Goal: Transaction & Acquisition: Purchase product/service

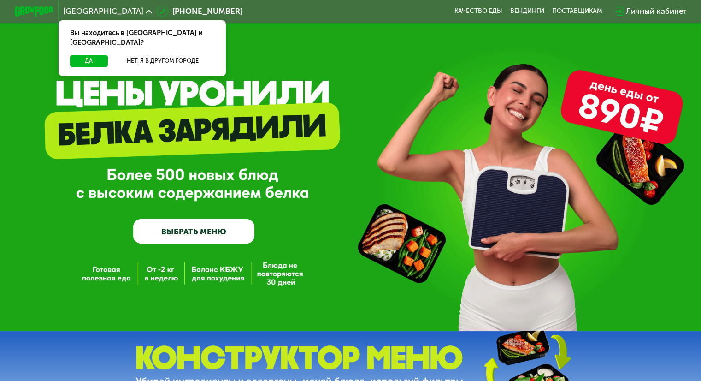
click at [165, 231] on link "ВЫБРАТЬ МЕНЮ" at bounding box center [193, 231] width 121 height 24
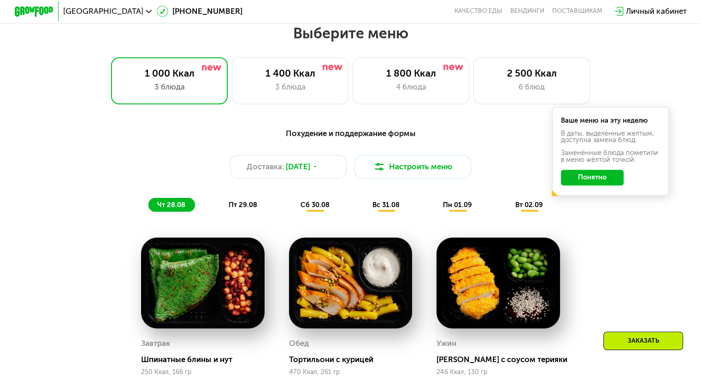
scroll to position [415, 0]
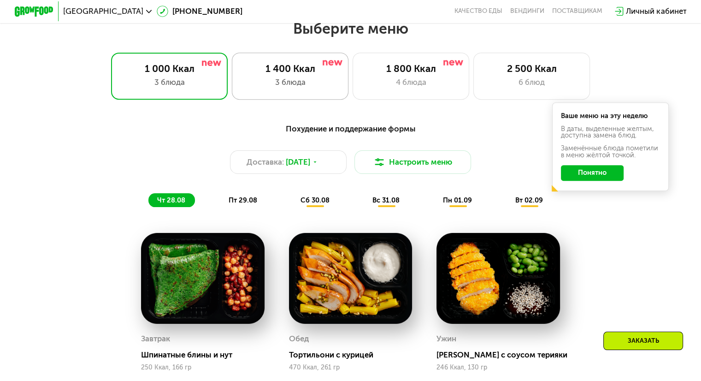
click at [283, 74] on div "1 400 Ккал" at bounding box center [290, 69] width 96 height 12
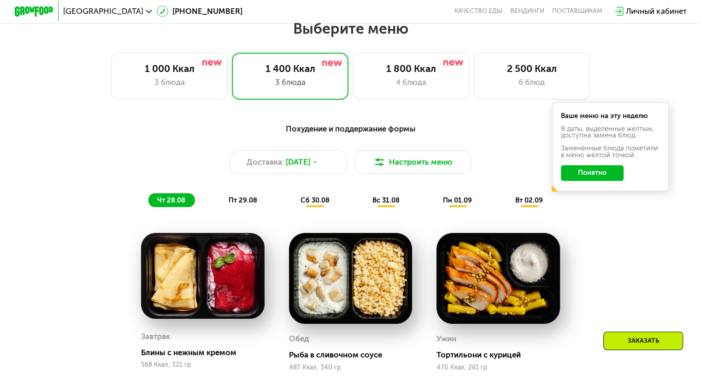
click at [601, 181] on button "Понятно" at bounding box center [592, 173] width 63 height 16
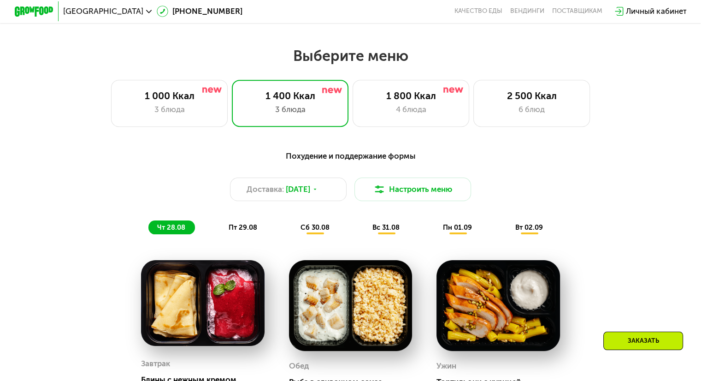
scroll to position [323, 0]
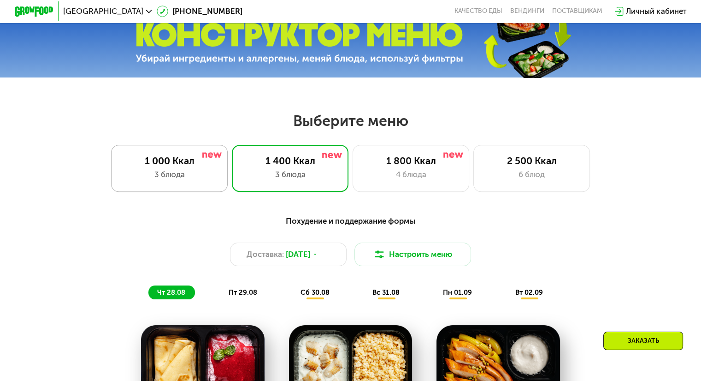
click at [206, 176] on div "3 блюда" at bounding box center [169, 175] width 96 height 12
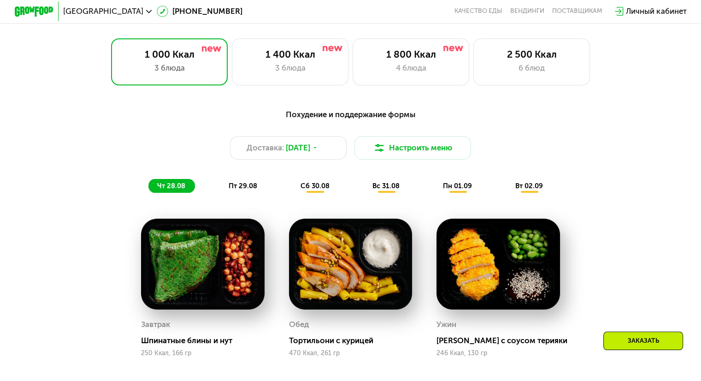
scroll to position [415, 0]
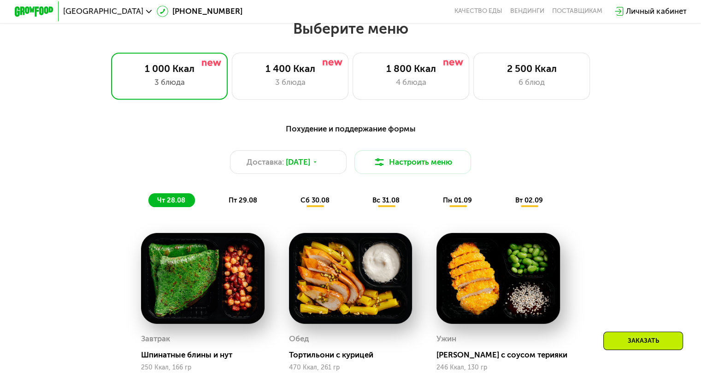
click at [236, 203] on span "пт 29.08" at bounding box center [243, 200] width 29 height 8
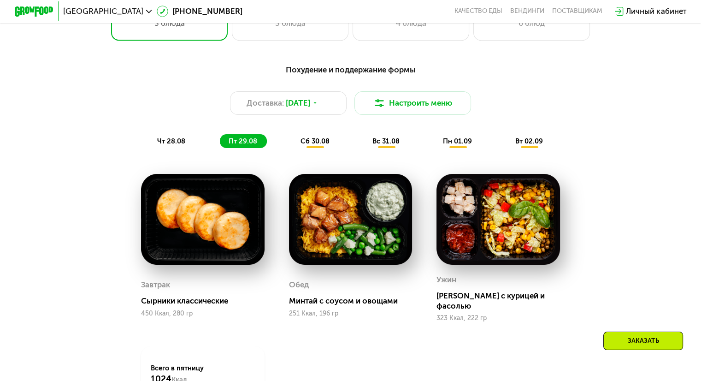
scroll to position [369, 0]
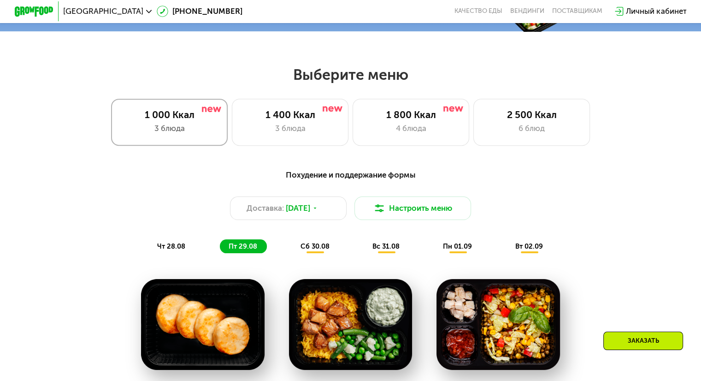
drag, startPoint x: 358, startPoint y: 113, endPoint x: 202, endPoint y: 146, distance: 159.2
click at [351, 120] on div "1 000 Ккал 3 блюда 1 400 Ккал 3 блюда 1 800 Ккал 4 блюда 2 500 Ккал 6 блюд" at bounding box center [350, 122] width 639 height 47
click at [283, 112] on div "1 400 Ккал" at bounding box center [290, 115] width 96 height 12
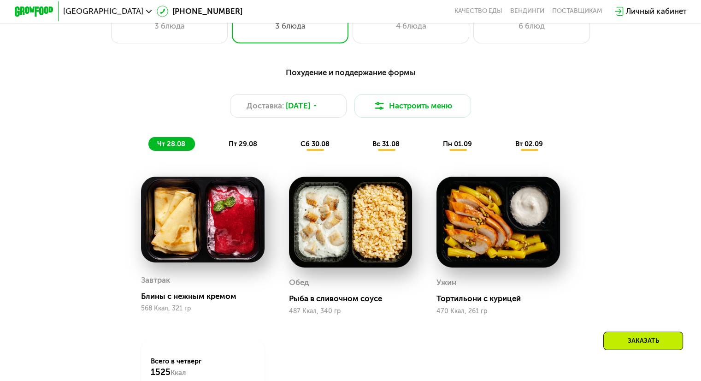
scroll to position [461, 0]
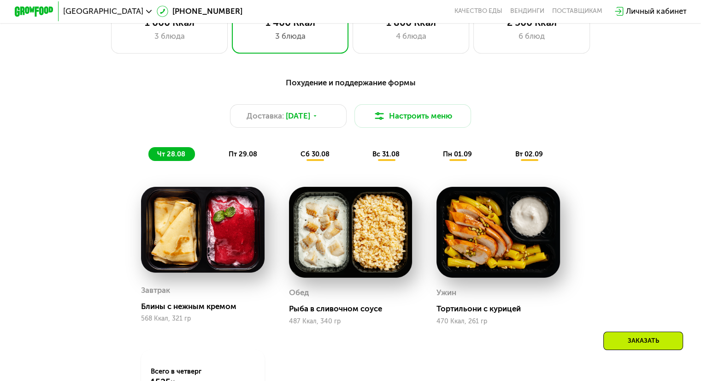
click at [241, 158] on span "пт 29.08" at bounding box center [243, 154] width 29 height 8
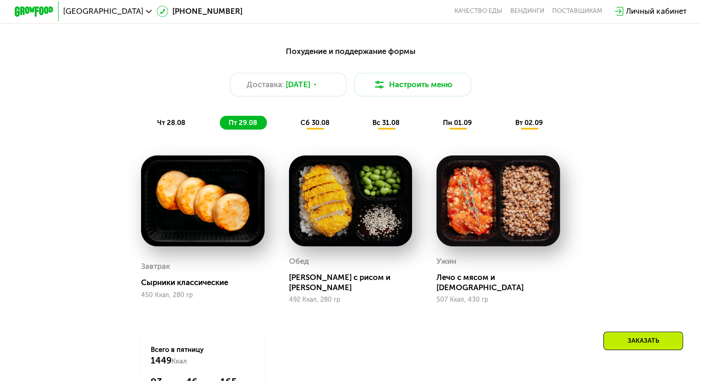
scroll to position [507, 0]
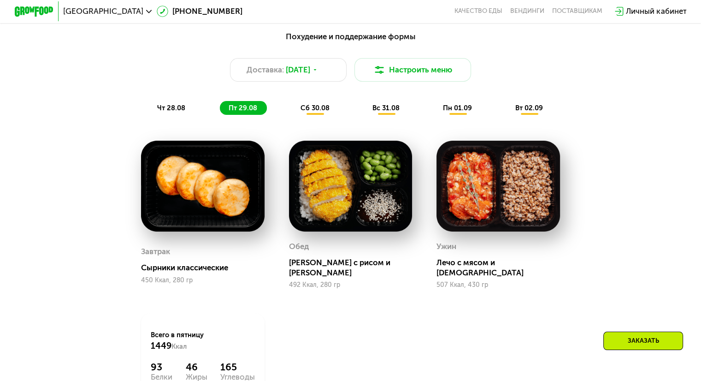
click at [364, 109] on div "сб 30.08" at bounding box center [387, 108] width 46 height 14
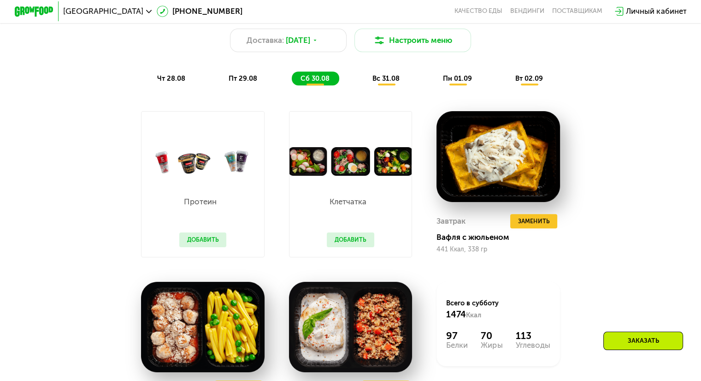
scroll to position [461, 0]
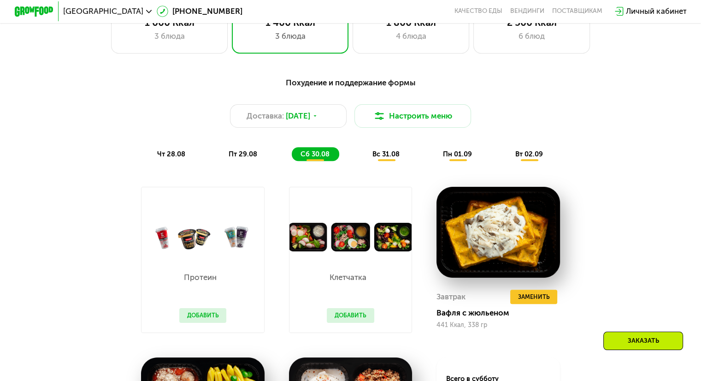
click at [387, 156] on span "вс 31.08" at bounding box center [385, 154] width 27 height 8
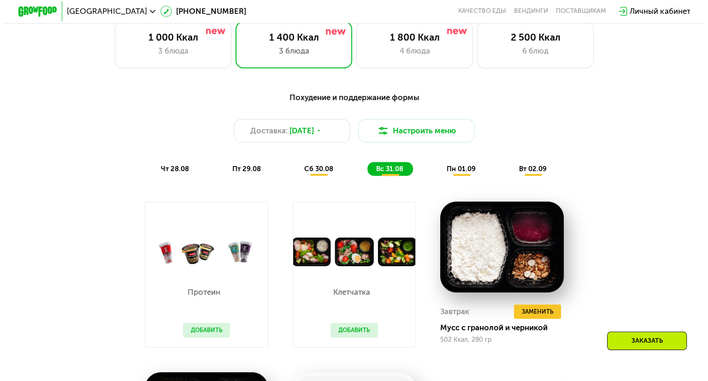
scroll to position [415, 0]
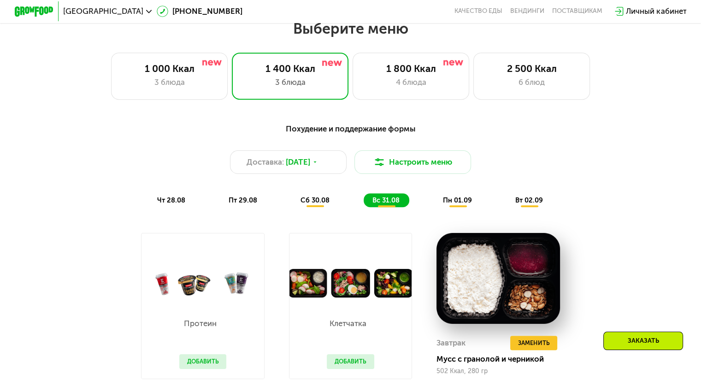
click at [465, 204] on span "пн 01.09" at bounding box center [457, 200] width 29 height 8
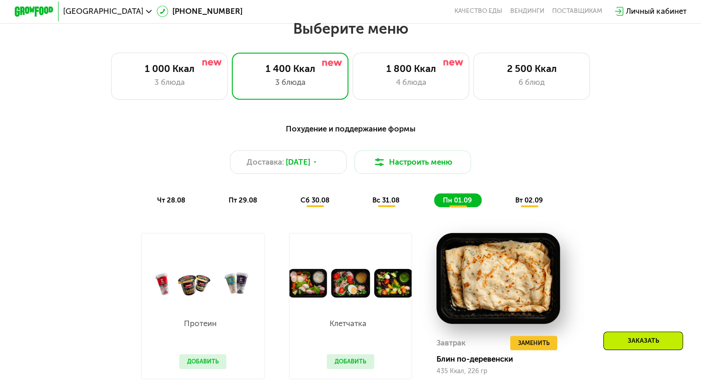
click at [527, 202] on span "вт 02.09" at bounding box center [529, 200] width 28 height 8
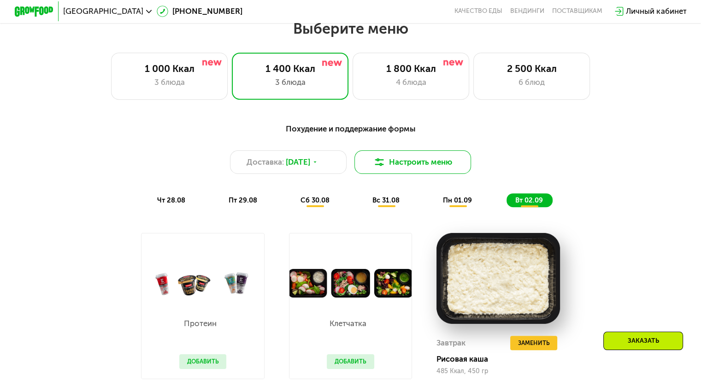
click at [430, 161] on button "Настроить меню" at bounding box center [413, 162] width 117 height 24
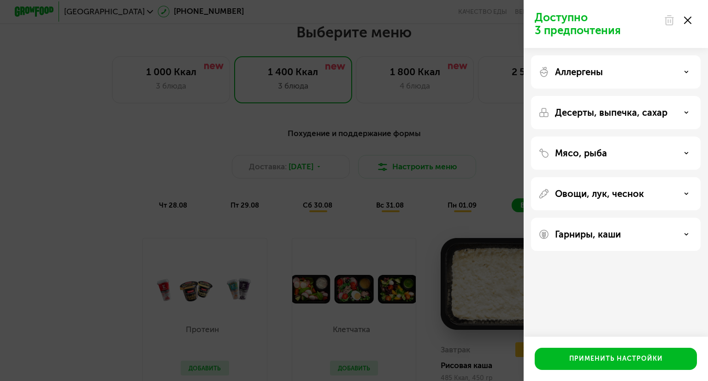
click at [605, 68] on div "Аллергены" at bounding box center [615, 71] width 155 height 11
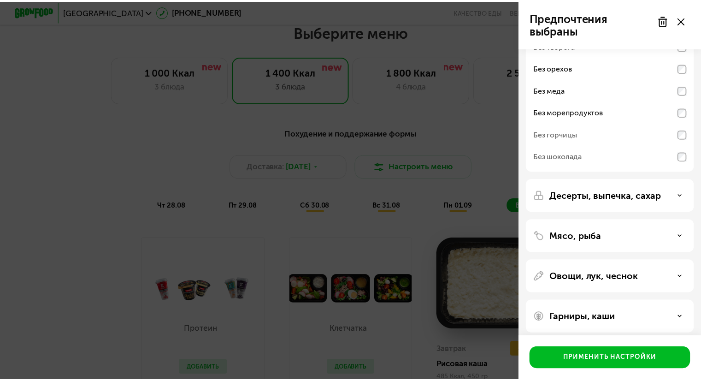
scroll to position [64, 0]
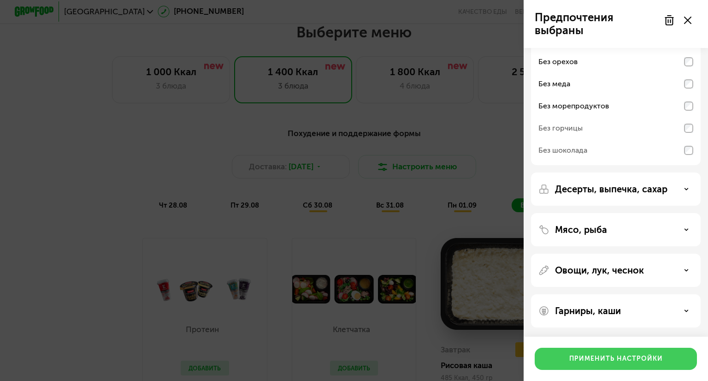
click at [611, 350] on button "Применить настройки" at bounding box center [616, 359] width 162 height 22
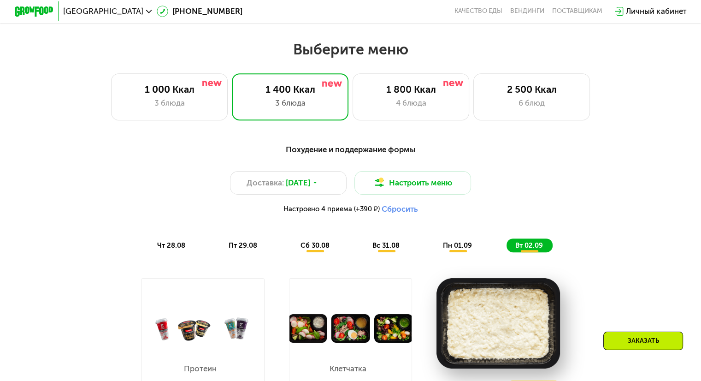
scroll to position [369, 0]
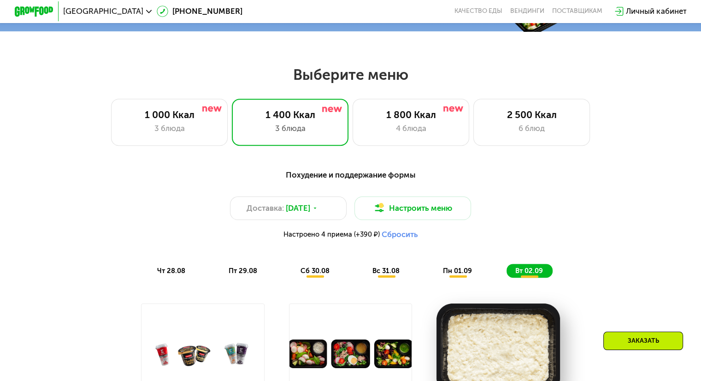
click at [220, 269] on div "чт 28.08" at bounding box center [243, 271] width 47 height 14
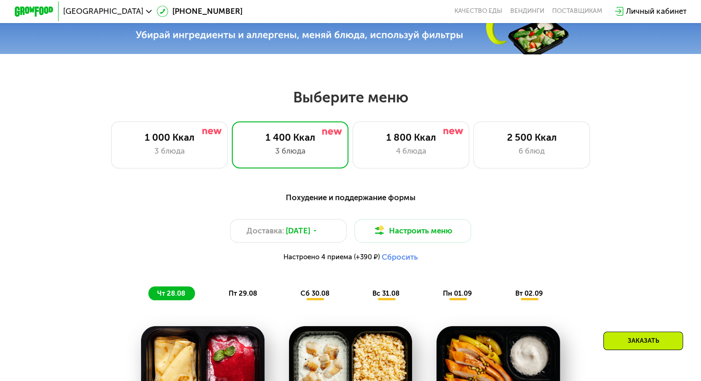
scroll to position [323, 0]
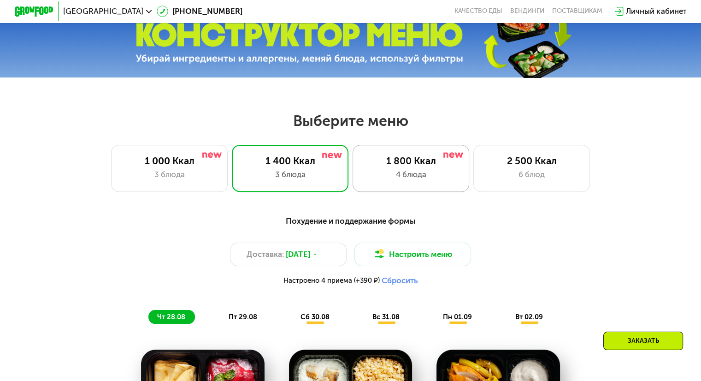
click at [424, 163] on div "1 800 Ккал" at bounding box center [411, 161] width 96 height 12
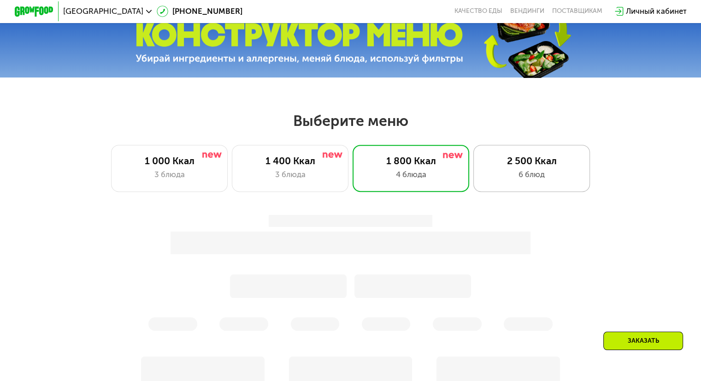
click at [523, 158] on div "2 500 Ккал" at bounding box center [532, 161] width 96 height 12
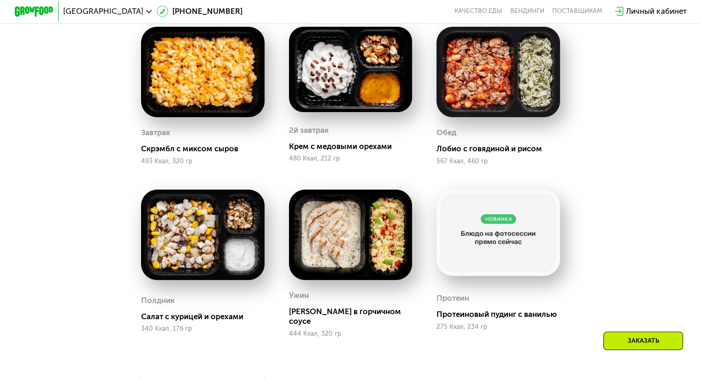
scroll to position [507, 0]
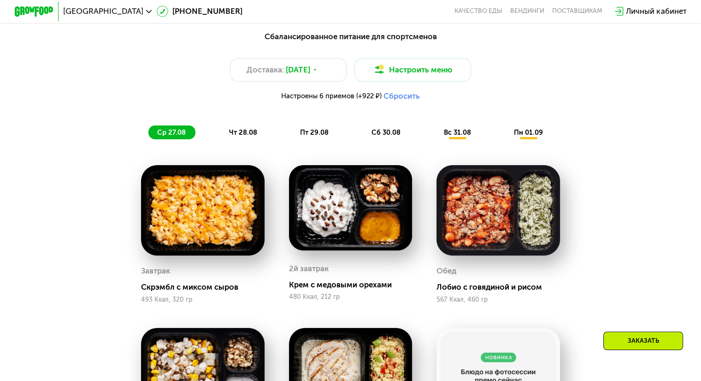
click at [235, 136] on span "чт 28.08" at bounding box center [243, 132] width 28 height 8
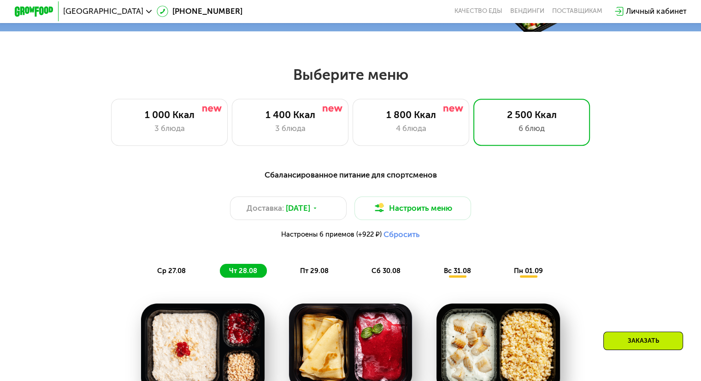
scroll to position [369, 0]
click at [266, 130] on div "3 блюда" at bounding box center [290, 129] width 96 height 12
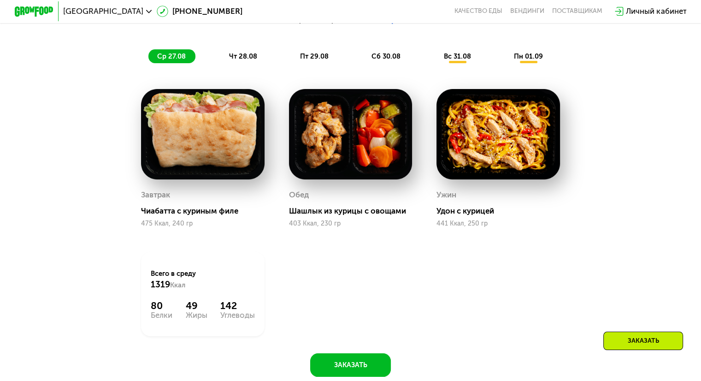
scroll to position [461, 0]
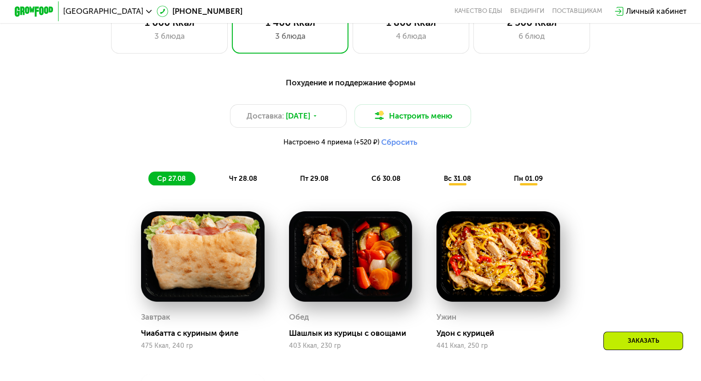
click at [250, 183] on span "чт 28.08" at bounding box center [243, 178] width 28 height 8
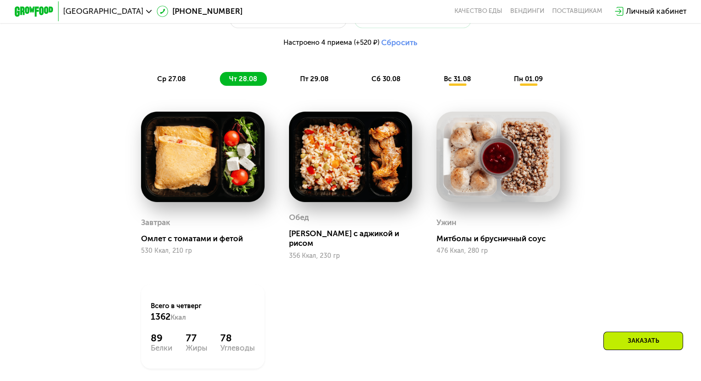
scroll to position [507, 0]
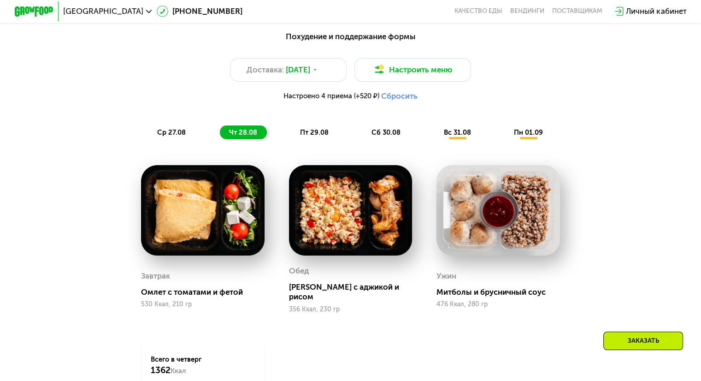
click at [318, 136] on span "пт 29.08" at bounding box center [314, 132] width 29 height 8
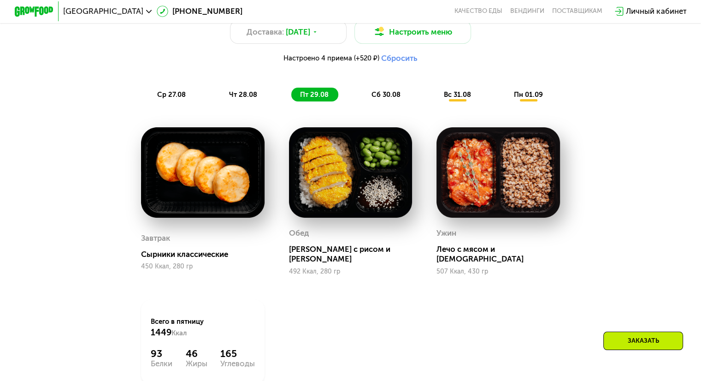
scroll to position [599, 0]
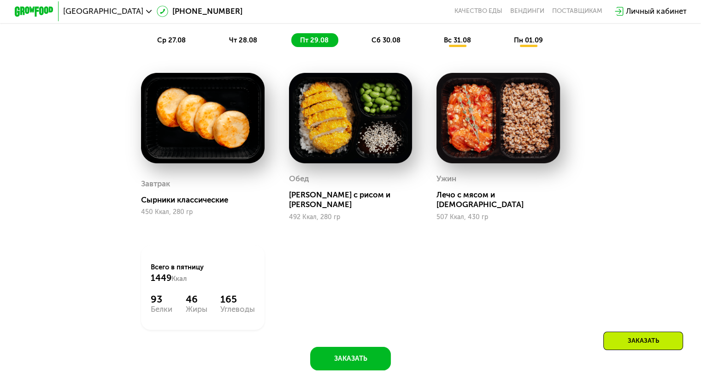
click at [380, 44] on span "сб 30.08" at bounding box center [386, 40] width 29 height 8
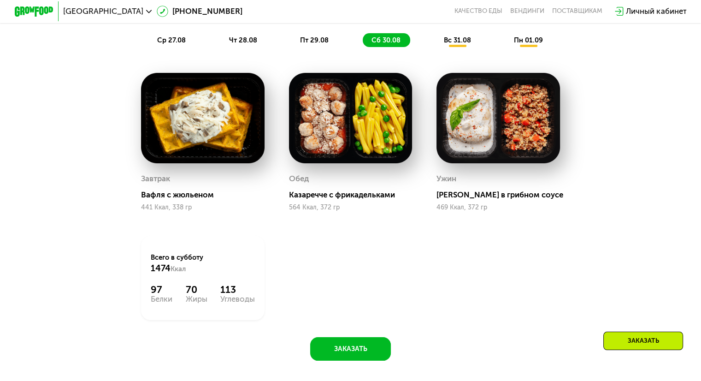
click at [455, 44] on span "вс 31.08" at bounding box center [456, 40] width 27 height 8
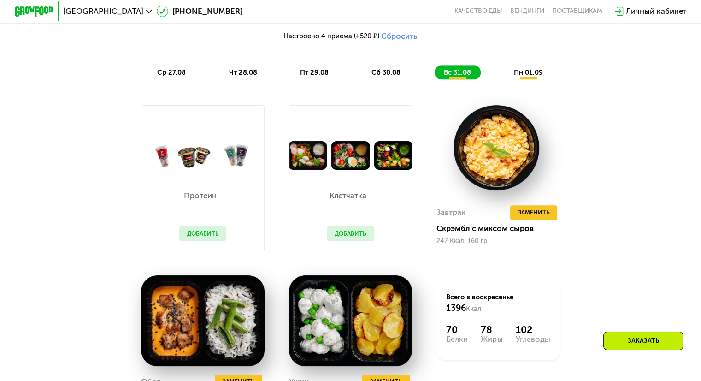
scroll to position [553, 0]
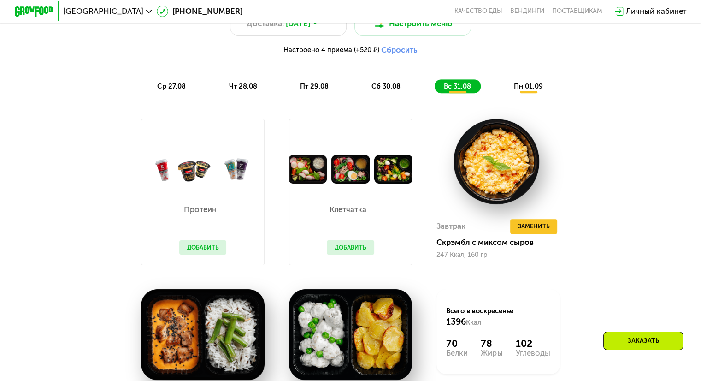
click at [343, 253] on button "Добавить" at bounding box center [350, 247] width 47 height 15
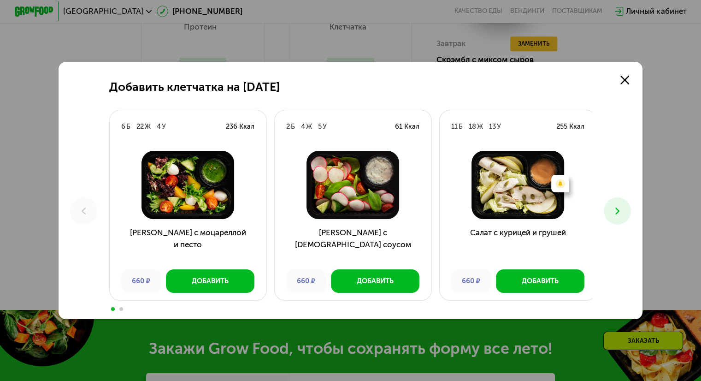
scroll to position [738, 0]
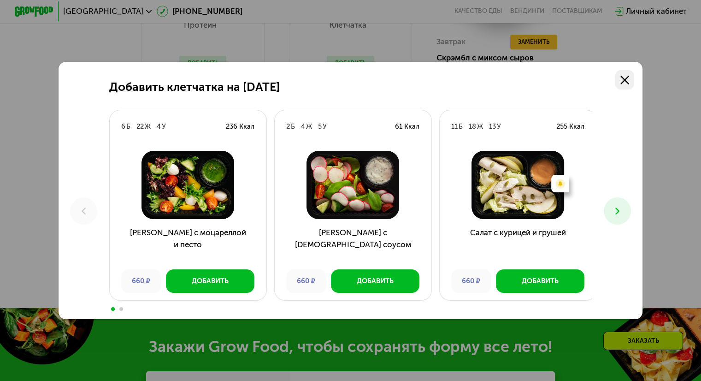
click at [629, 79] on icon at bounding box center [625, 80] width 9 height 9
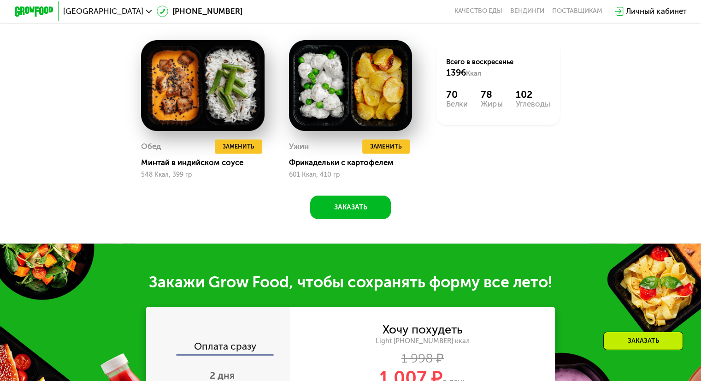
scroll to position [876, 0]
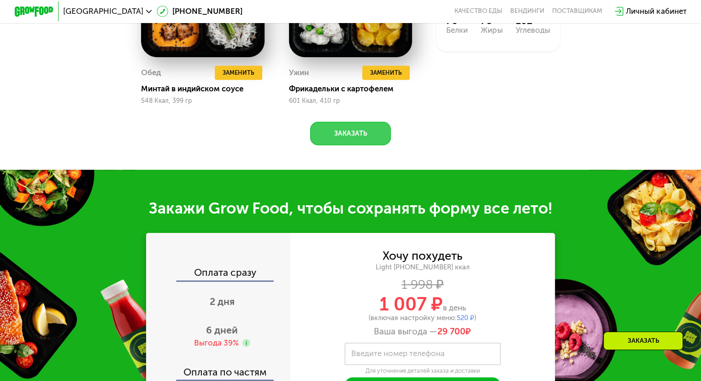
click at [340, 136] on button "Заказать" at bounding box center [350, 134] width 81 height 24
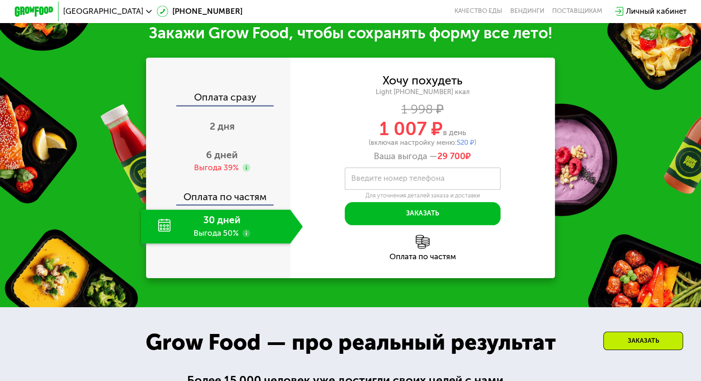
scroll to position [1055, 0]
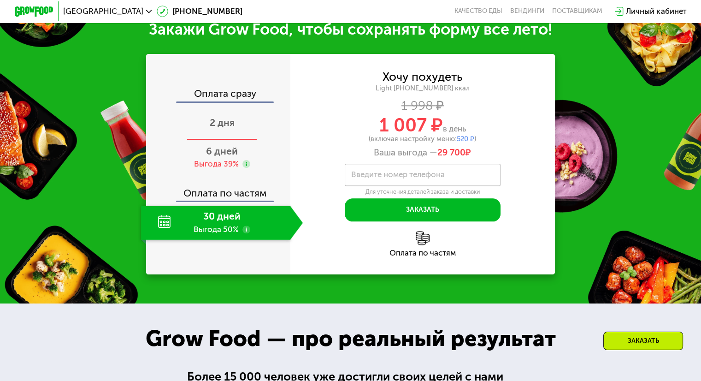
click at [211, 128] on span "2 дня" at bounding box center [222, 123] width 25 height 12
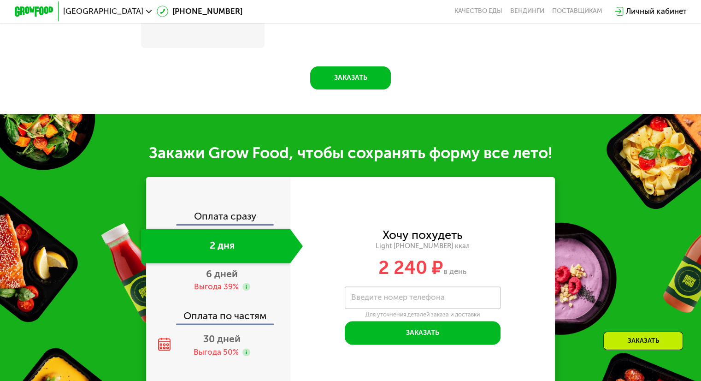
scroll to position [1181, 0]
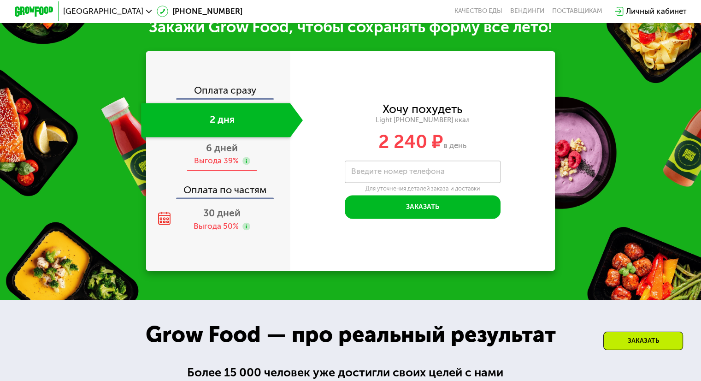
click at [214, 154] on span "6 дней" at bounding box center [222, 148] width 32 height 12
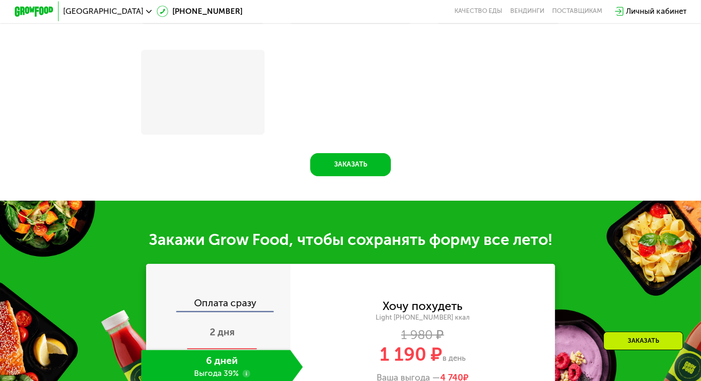
scroll to position [993, 0]
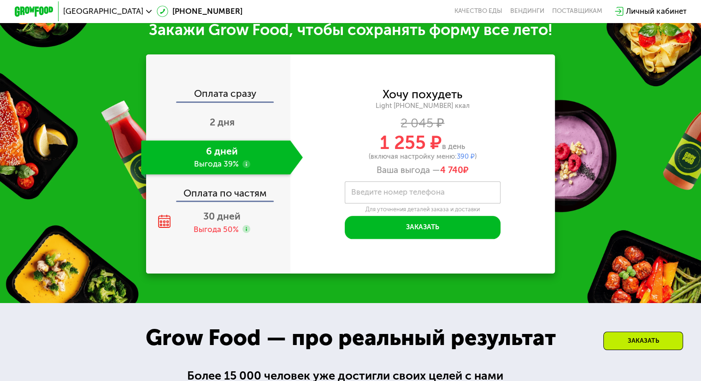
click at [213, 101] on div "Оплата сразу" at bounding box center [218, 95] width 143 height 12
click at [192, 101] on div "Оплата сразу" at bounding box center [218, 95] width 143 height 12
click at [231, 97] on div "Оплата сразу" at bounding box center [218, 95] width 143 height 12
click at [186, 237] on div "30 дней Выгода 50%" at bounding box center [222, 223] width 162 height 34
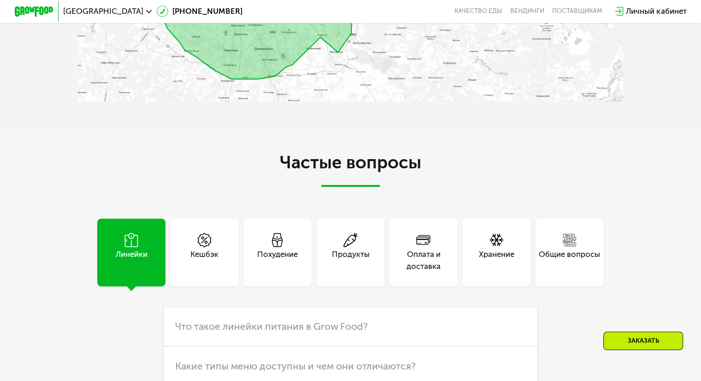
scroll to position [2246, 0]
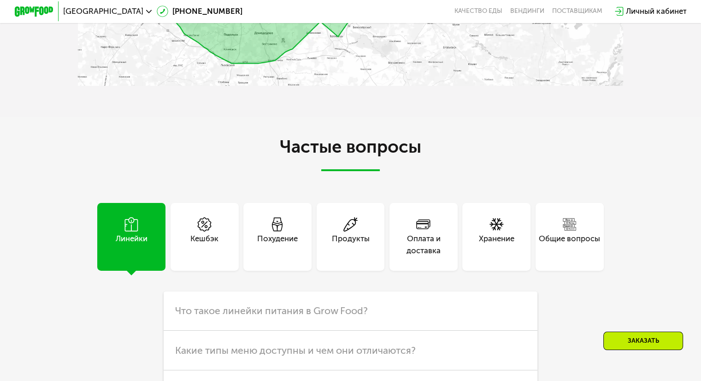
click at [431, 233] on span at bounding box center [423, 225] width 15 height 16
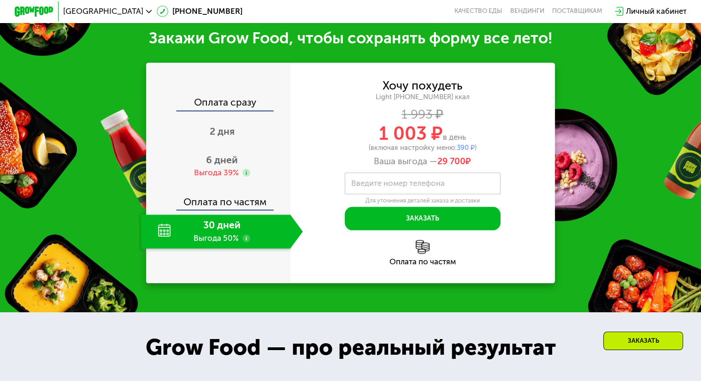
scroll to position [955, 0]
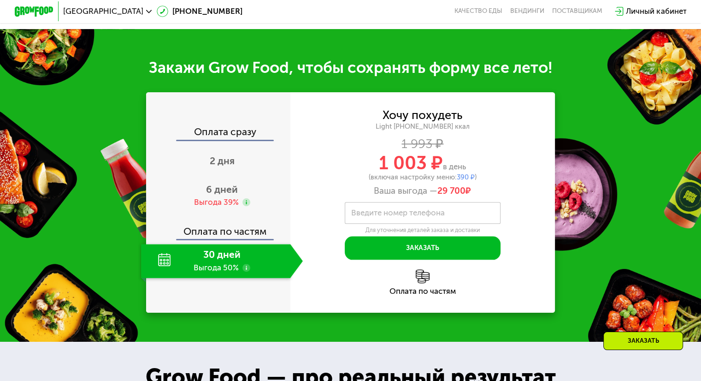
click at [236, 230] on div "Оплата по частям" at bounding box center [218, 228] width 143 height 23
click at [202, 204] on div "6 дней Выгода 39%" at bounding box center [222, 195] width 162 height 34
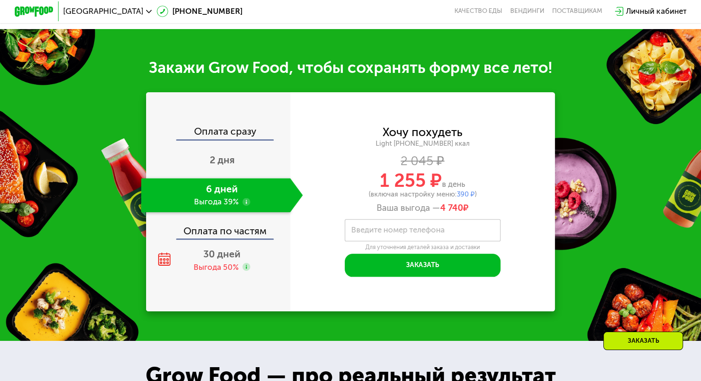
click at [384, 226] on div "Хочу похудеть Light [PHONE_NUMBER] ккал 2 045 ₽ 1 255 ₽ в день (включая настрой…" at bounding box center [422, 202] width 265 height 150
click at [385, 229] on input "Введите номер телефона" at bounding box center [423, 230] width 156 height 22
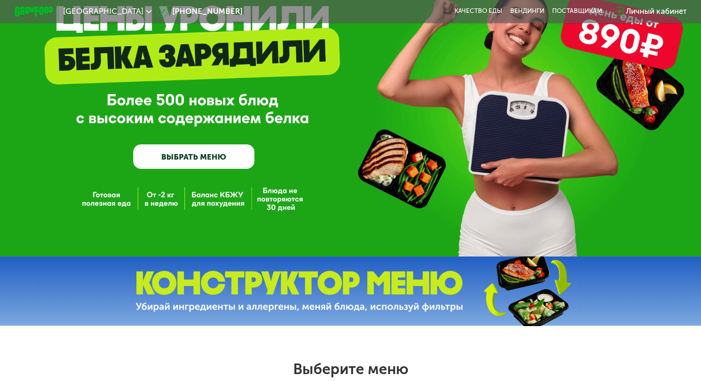
scroll to position [0, 0]
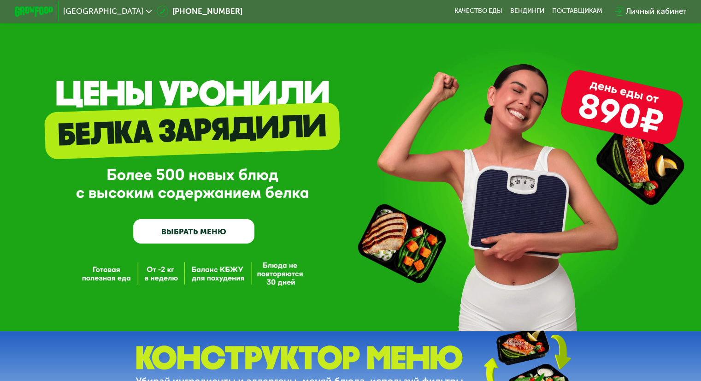
click at [627, 149] on div "GrowFood — доставка правильного питания ВЫБРАТЬ МЕНЮ" at bounding box center [350, 177] width 701 height 131
click at [533, 10] on link "Вендинги" at bounding box center [527, 11] width 34 height 8
